Goal: Task Accomplishment & Management: Manage account settings

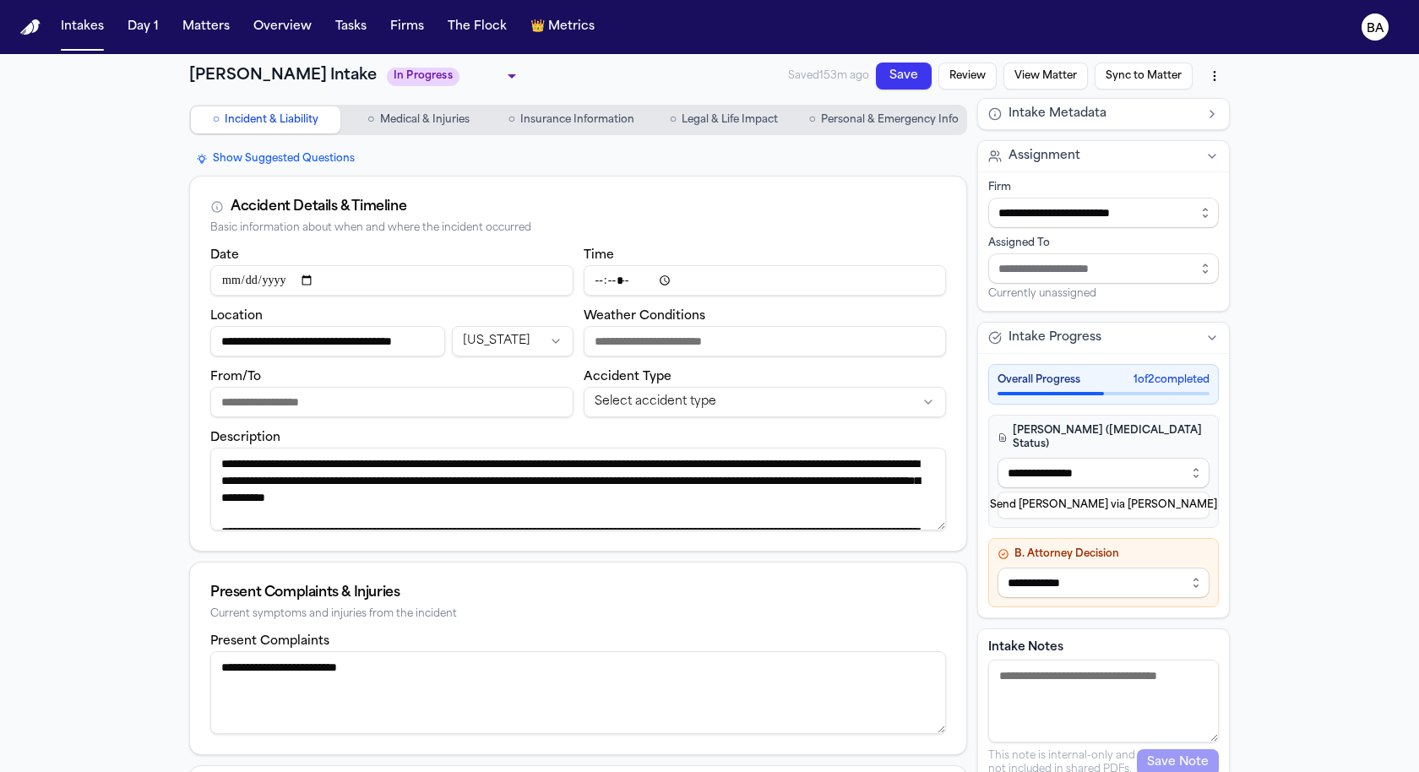
select select "**********"
click at [1369, 41] on button "BA" at bounding box center [1375, 26] width 47 height 37
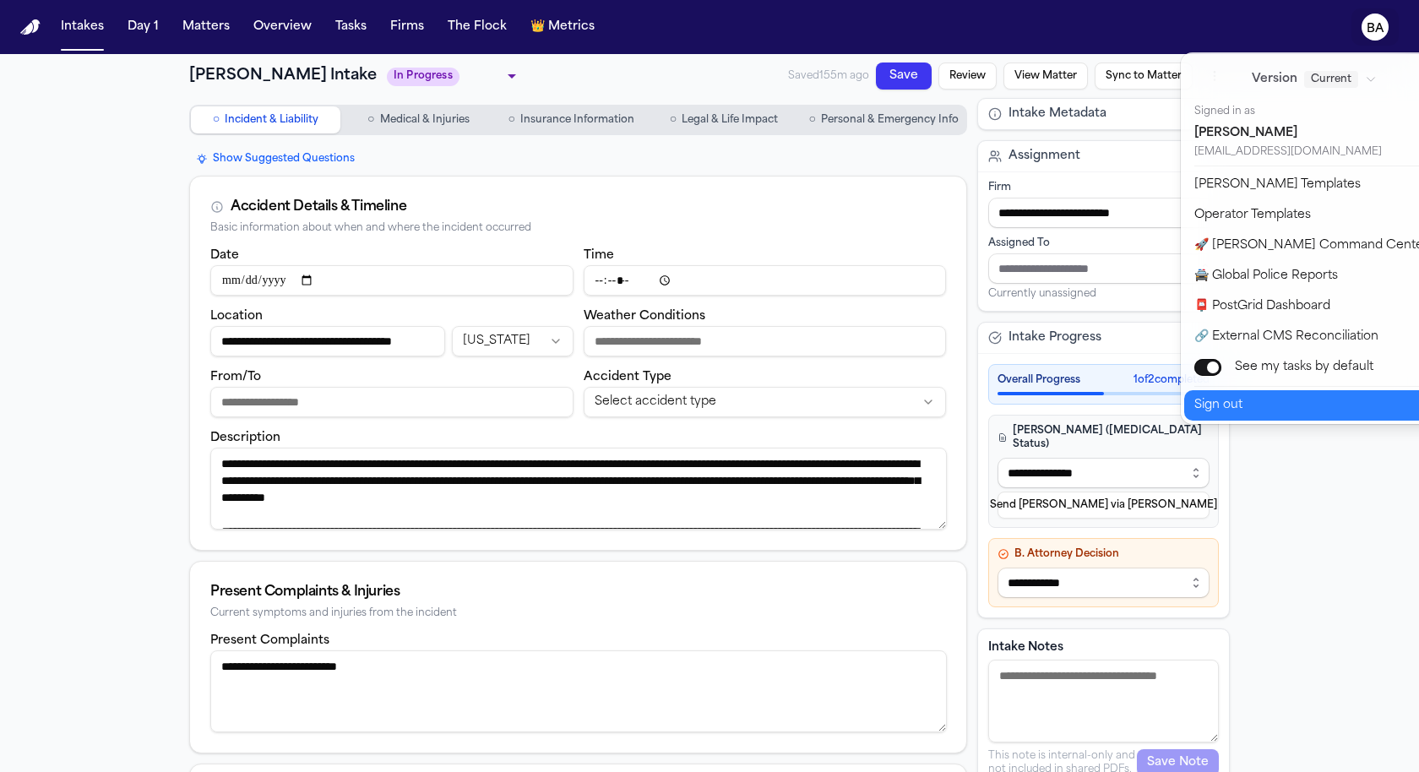
click at [1263, 405] on button "Sign out" at bounding box center [1324, 405] width 281 height 30
